Goal: Register for event/course

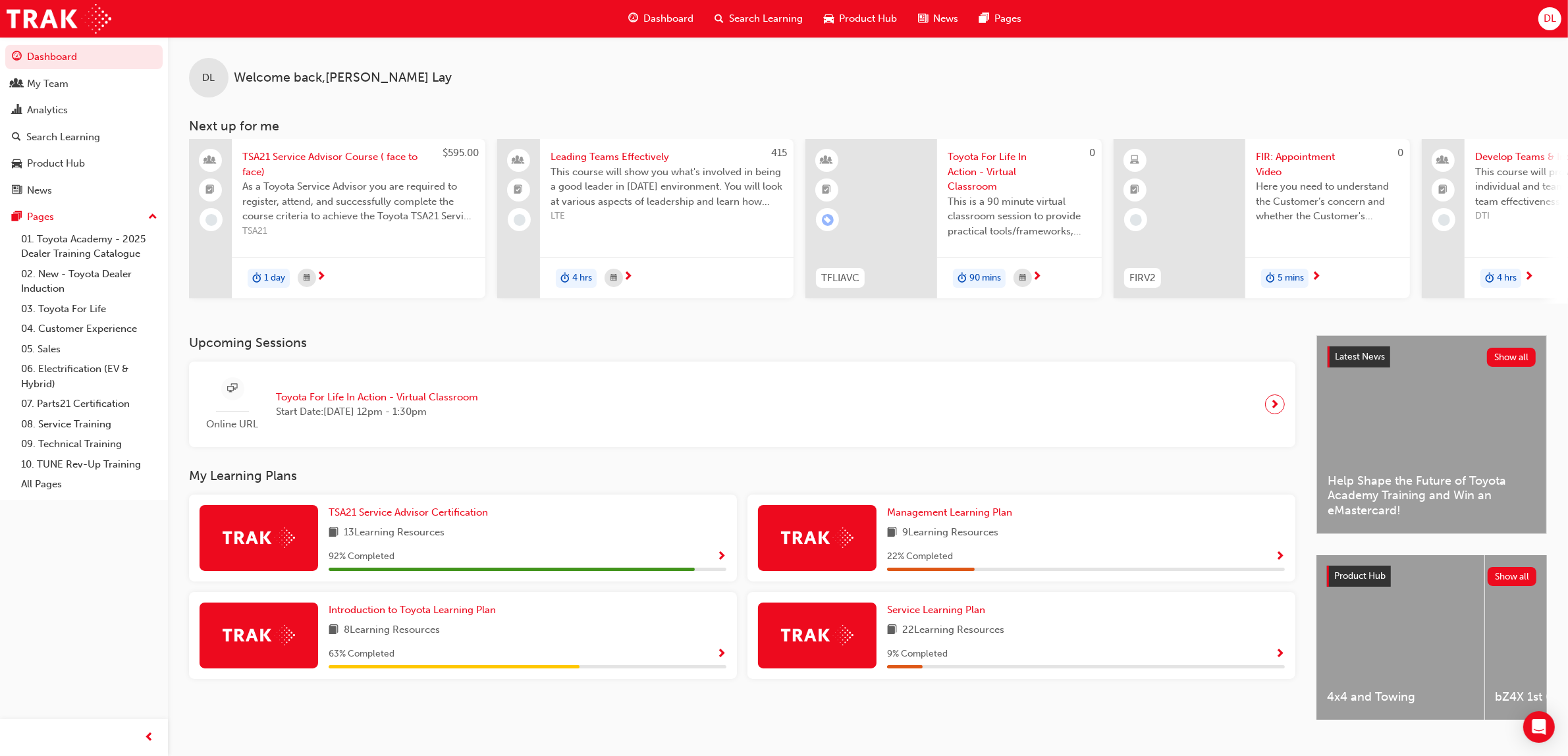
click at [773, 20] on span "Search Learning" at bounding box center [765, 19] width 74 height 15
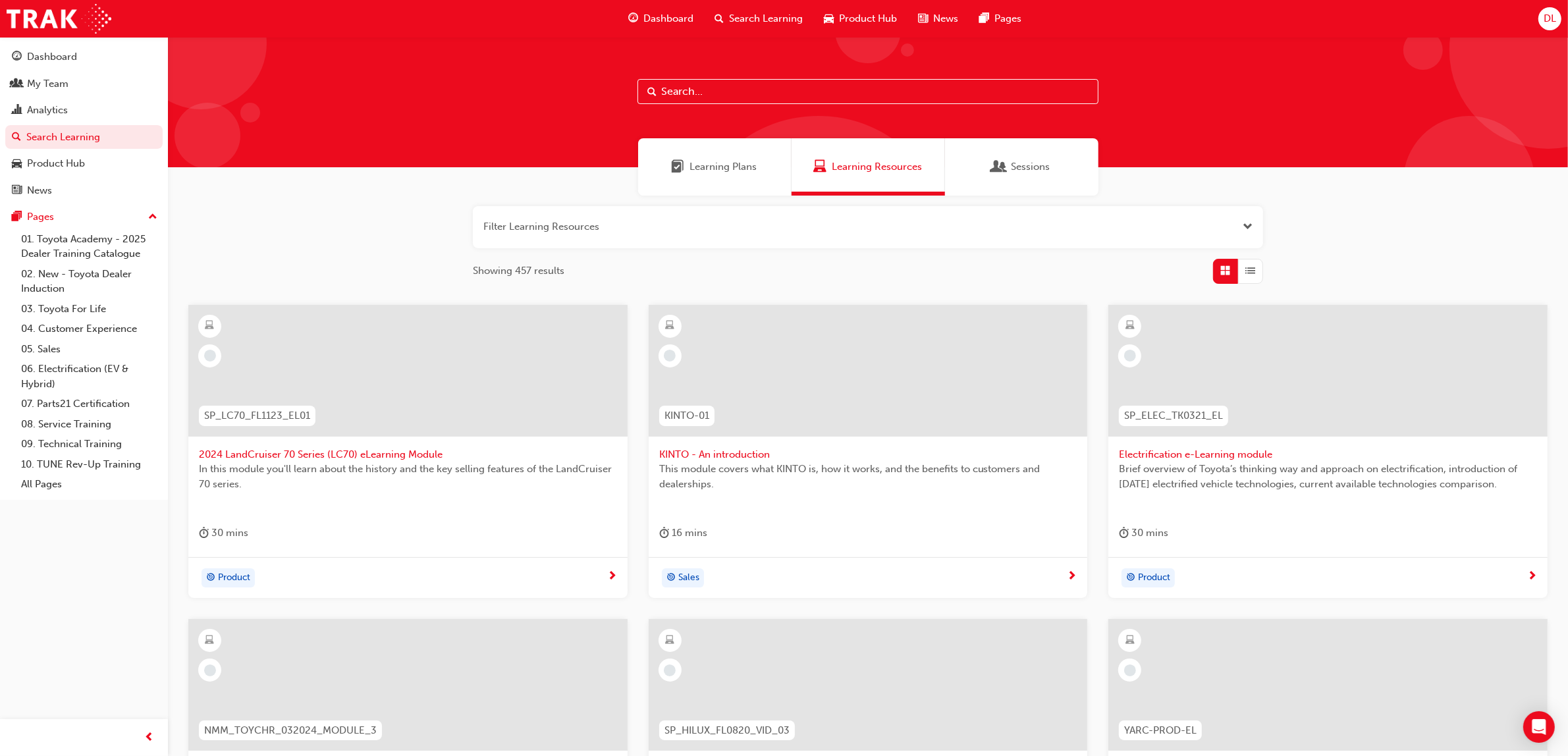
click at [720, 179] on div "Learning Plans" at bounding box center [714, 167] width 153 height 57
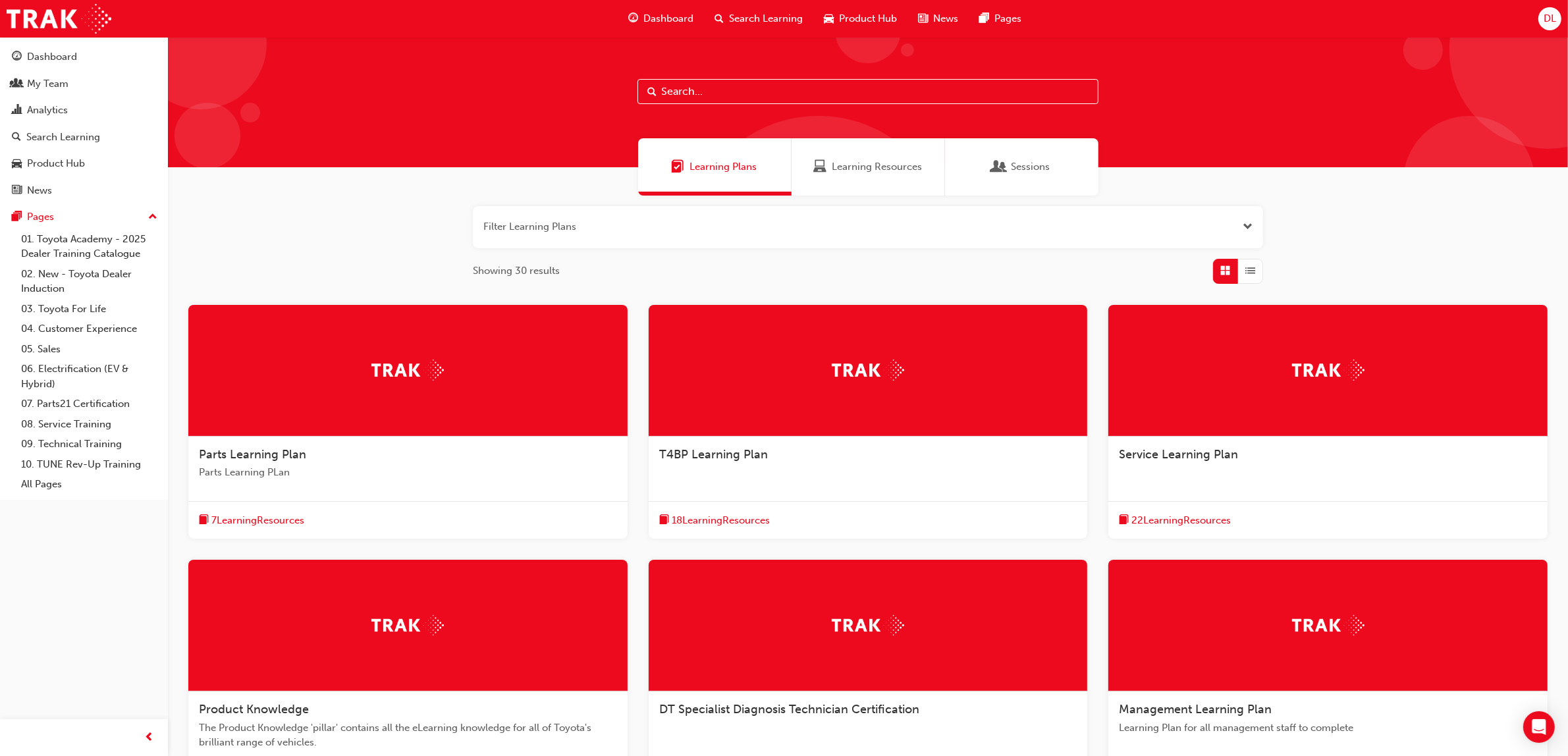
click at [708, 83] on input "text" at bounding box center [867, 92] width 460 height 25
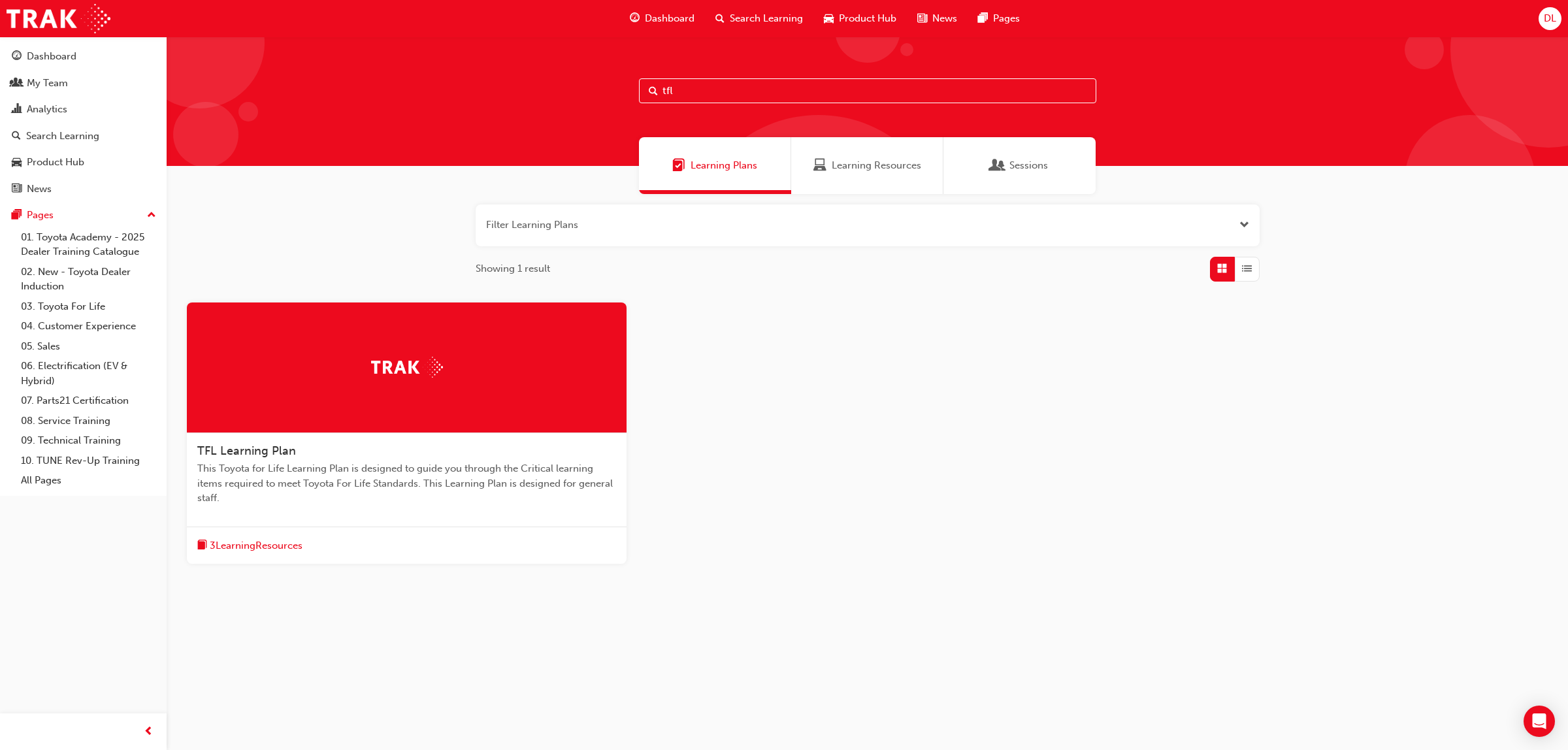
type input "tfl"
click at [984, 154] on div "Sessions" at bounding box center [1019, 165] width 152 height 57
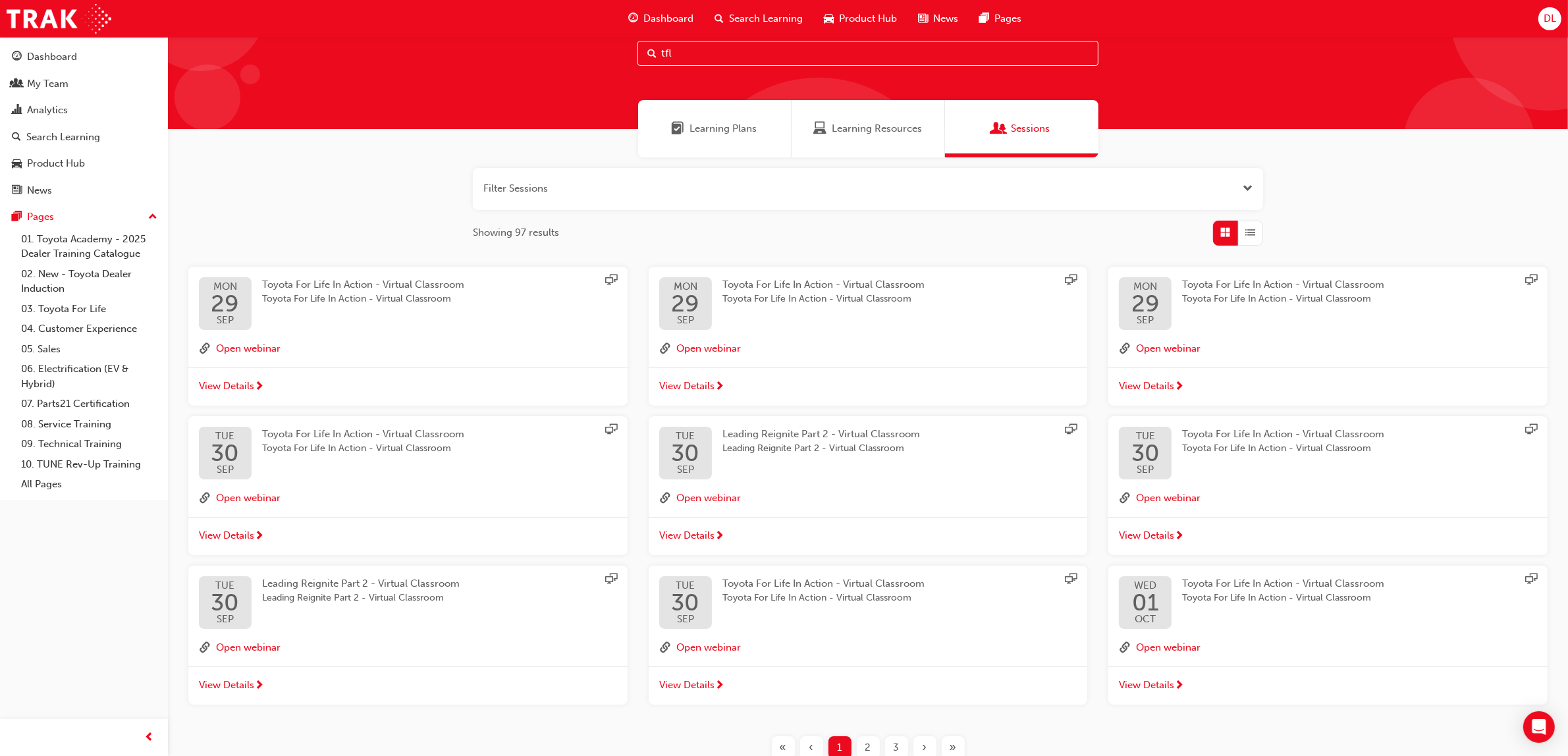
scroll to position [126, 0]
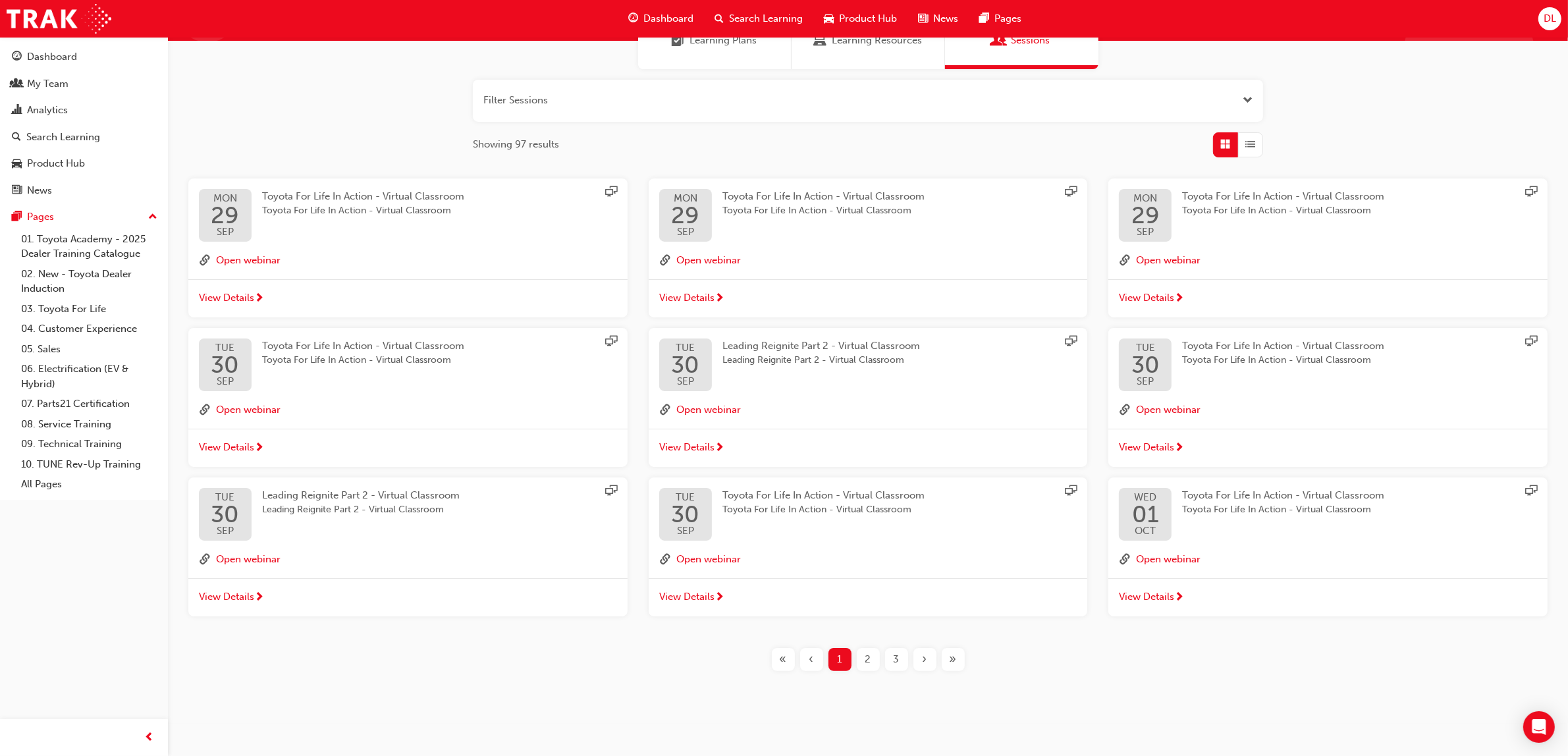
click at [870, 660] on div "2" at bounding box center [868, 659] width 23 height 23
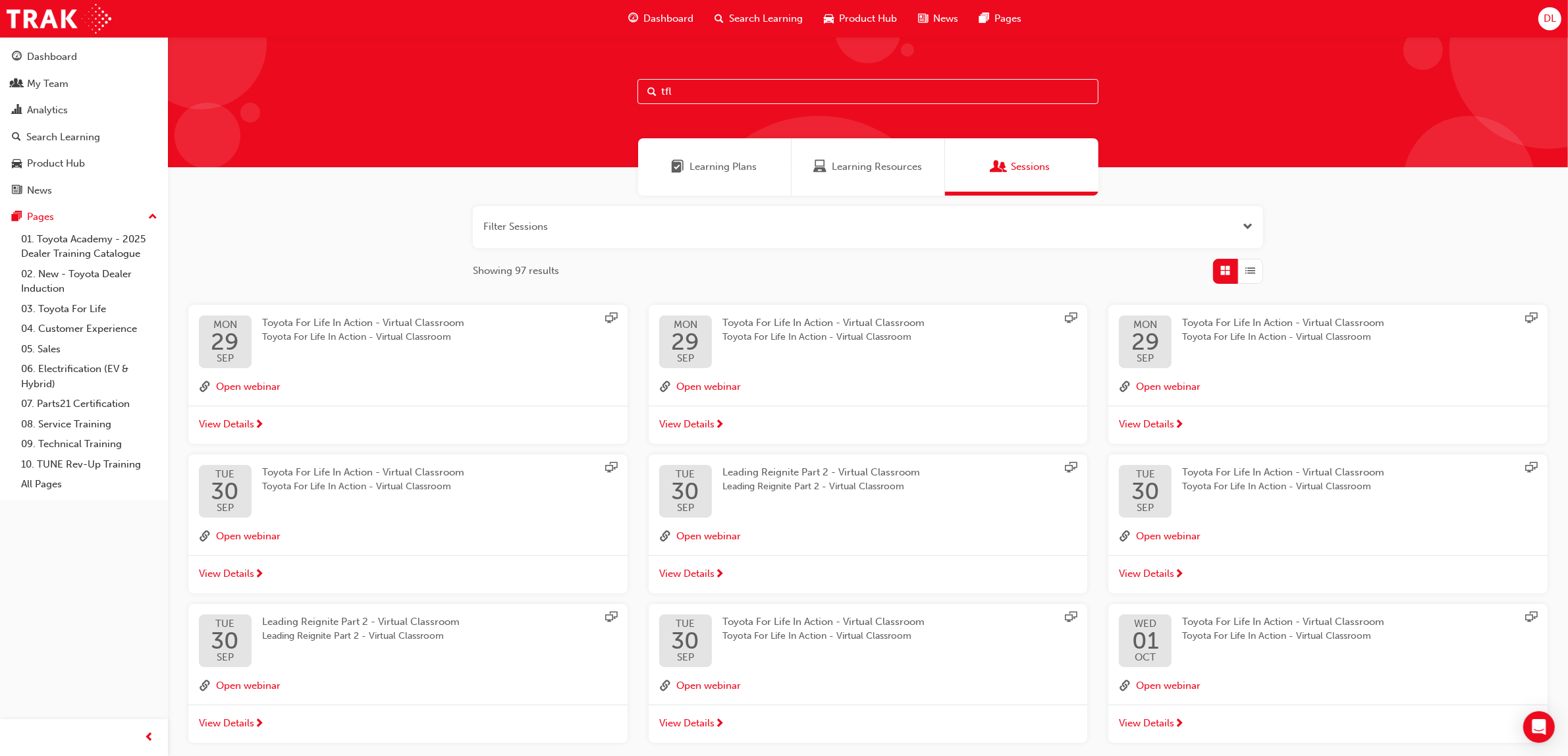
click at [830, 168] on div "Learning Resources" at bounding box center [866, 167] width 108 height 15
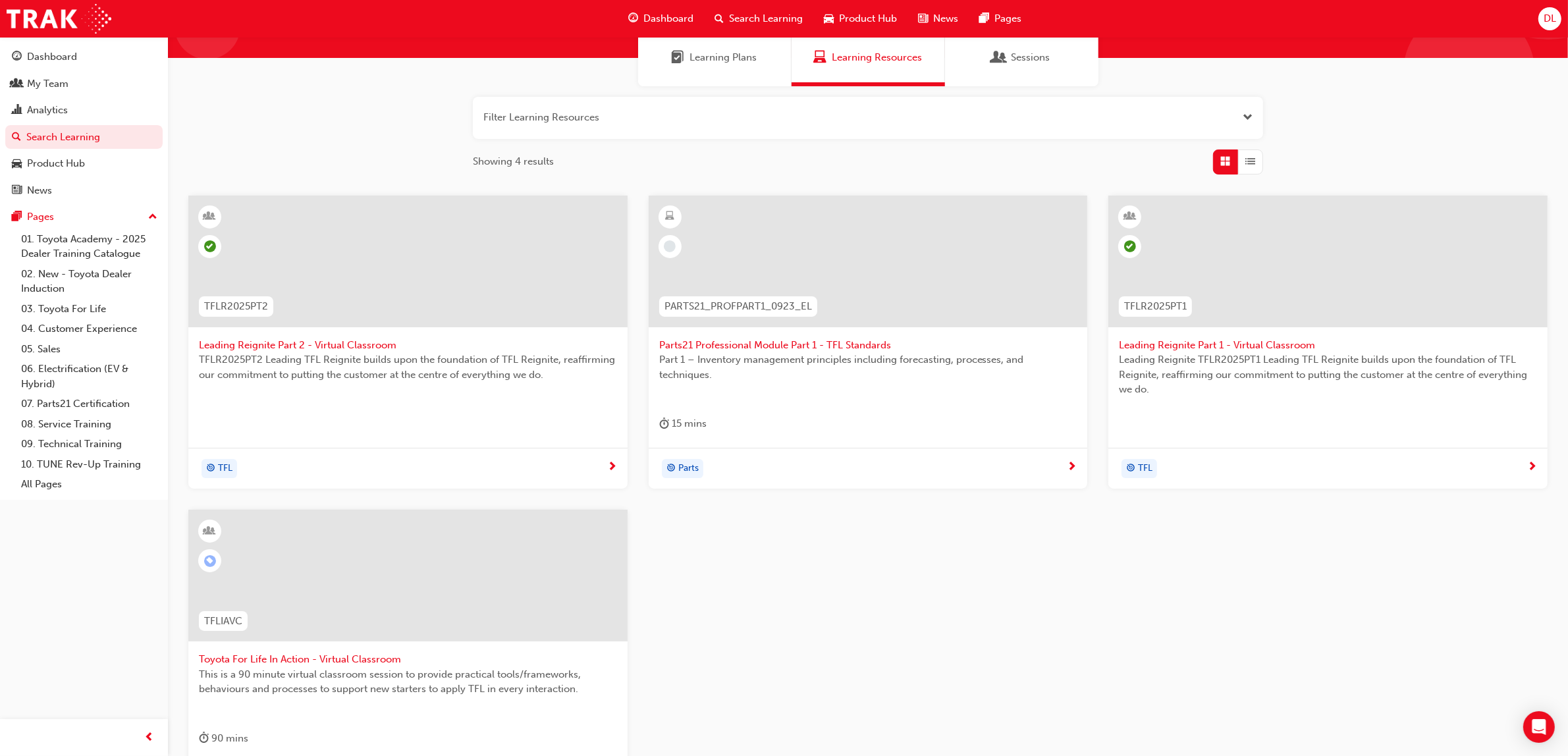
scroll to position [281, 0]
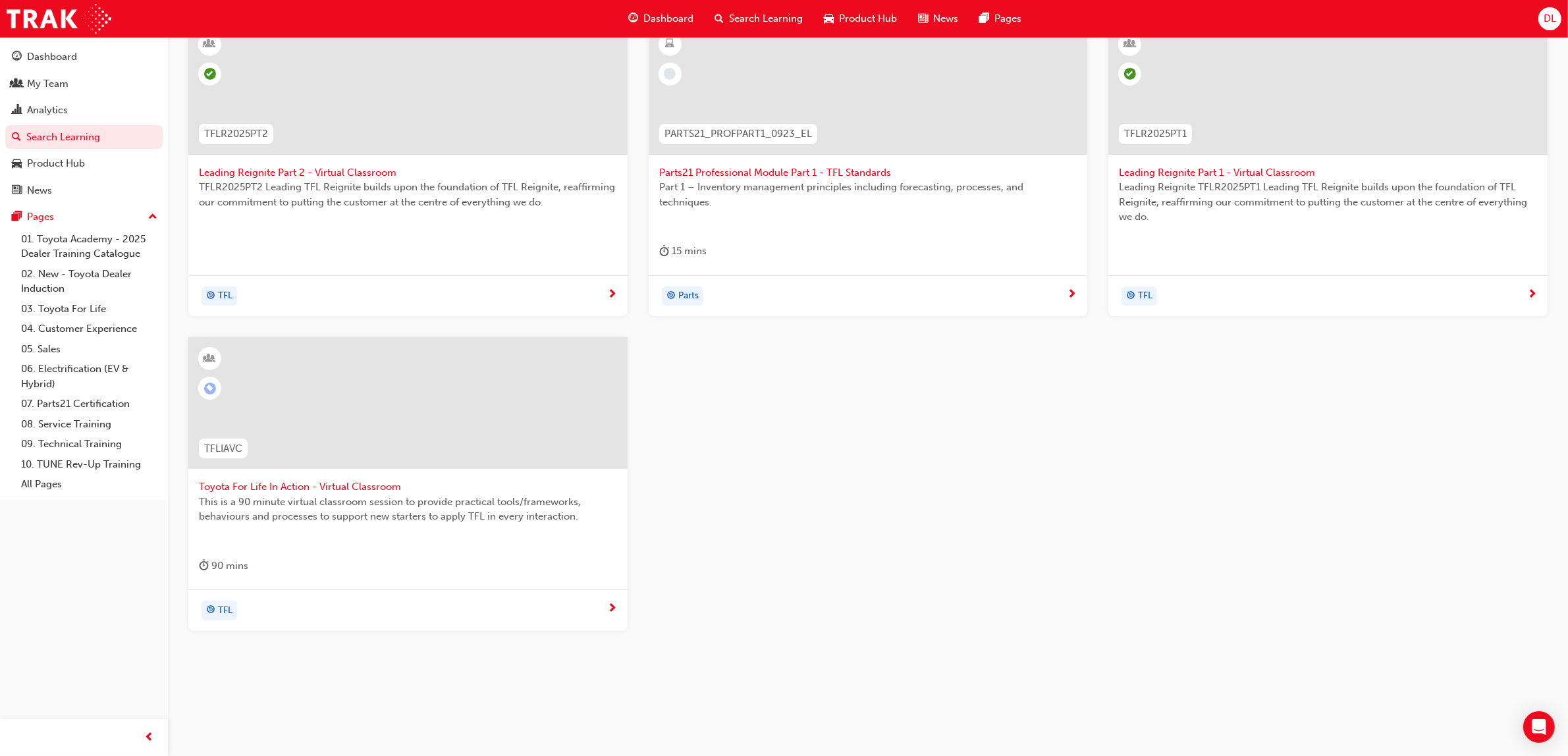
click at [377, 485] on span "Toyota For Life In Action - Virtual Classroom" at bounding box center [408, 487] width 418 height 15
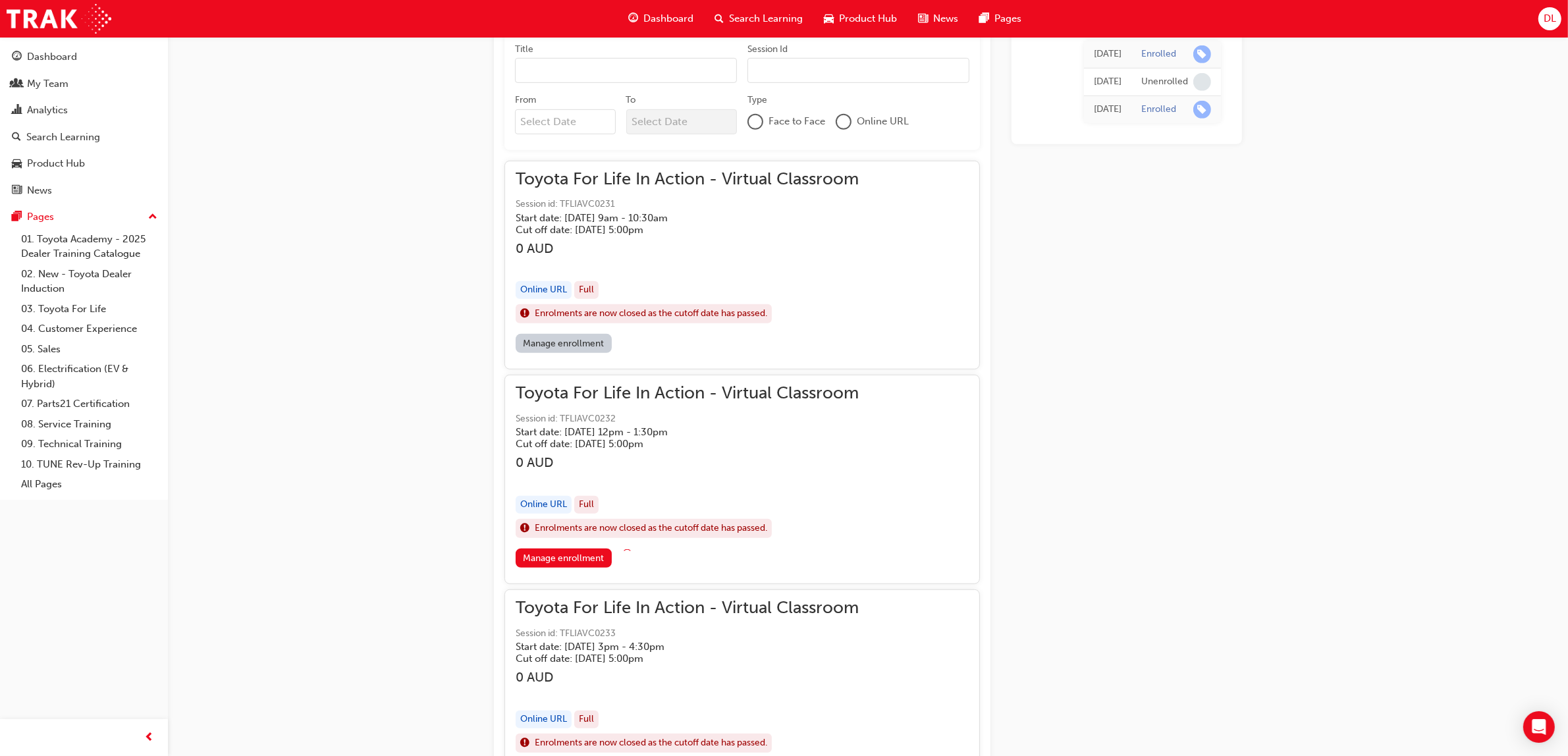
scroll to position [886, 0]
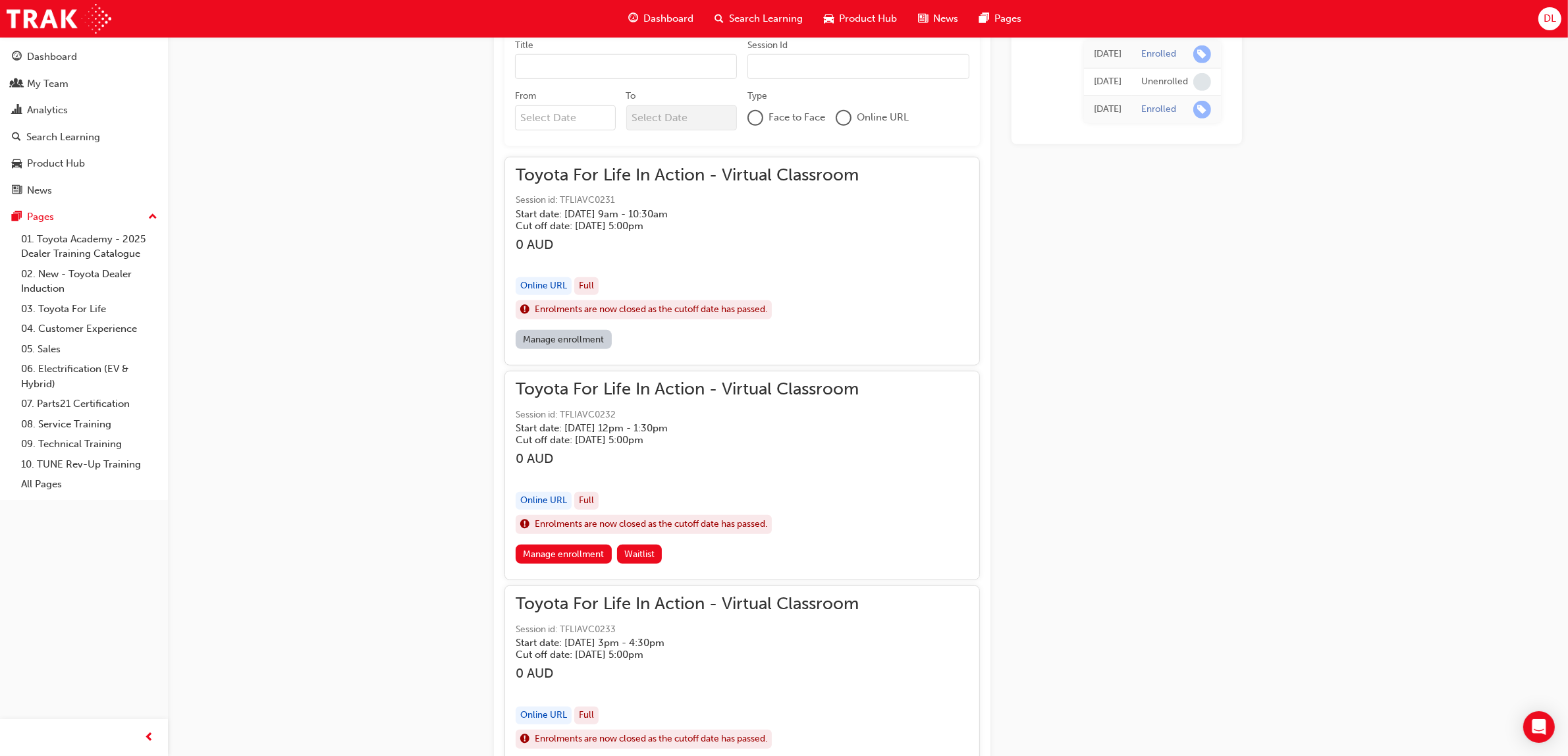
click at [562, 334] on link "Manage enrollment" at bounding box center [564, 340] width 96 height 19
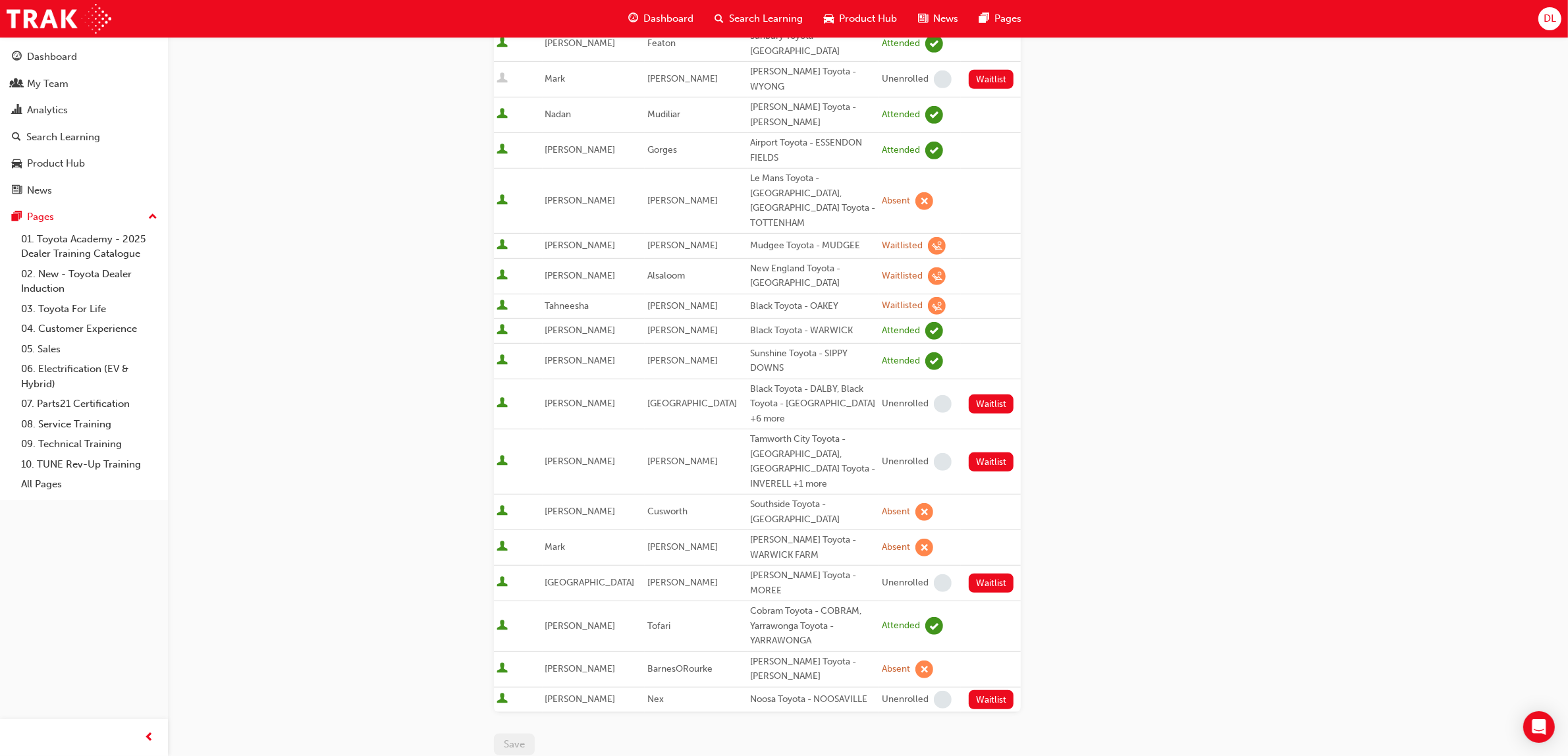
scroll to position [900, 0]
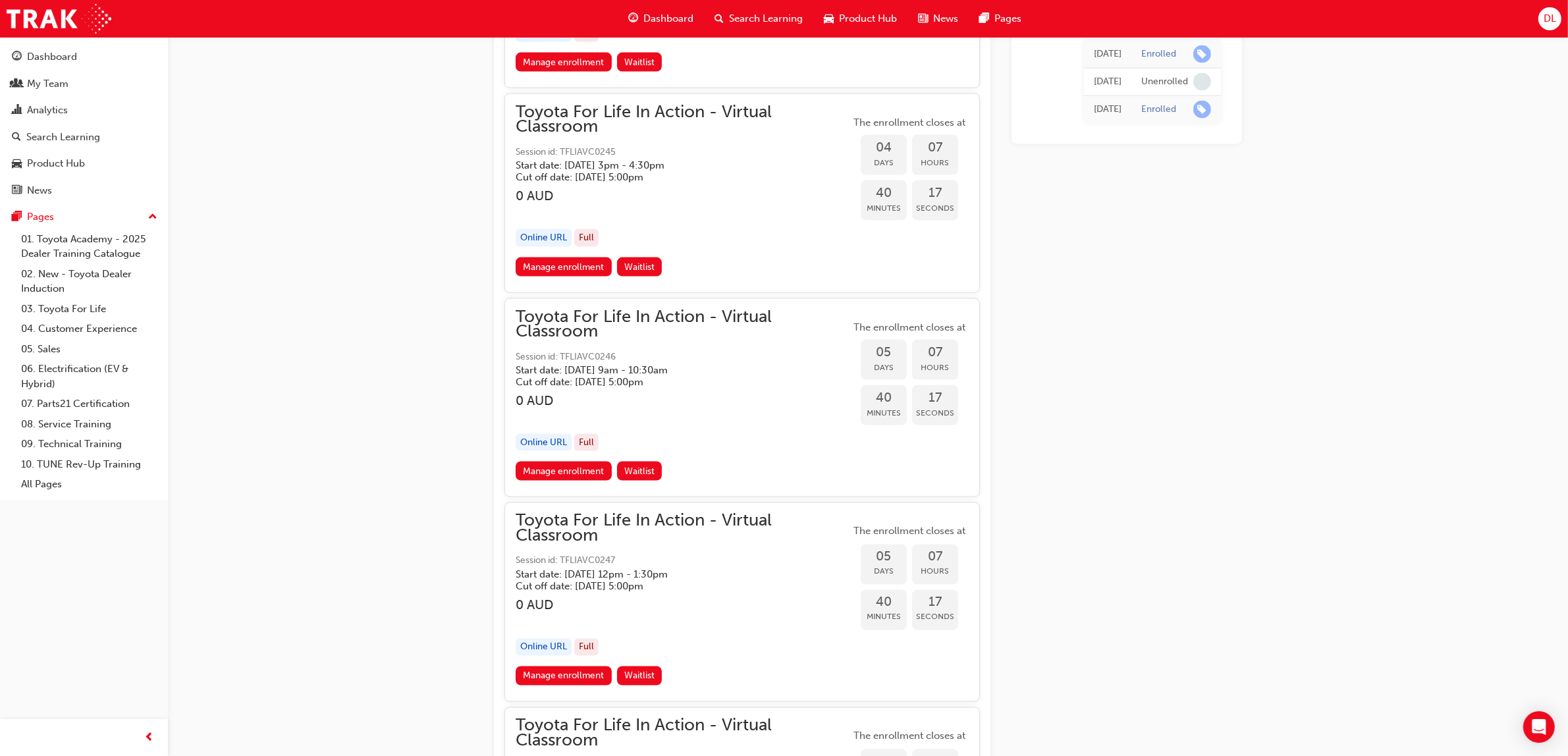
scroll to position [2861, 0]
